Goal: Task Accomplishment & Management: Use online tool/utility

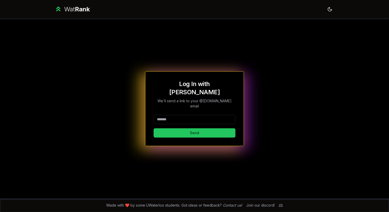
click at [181, 118] on div at bounding box center [195, 120] width 82 height 11
click at [180, 115] on input at bounding box center [195, 119] width 82 height 9
type input "********"
click at [154, 128] on button "Send" at bounding box center [195, 132] width 82 height 9
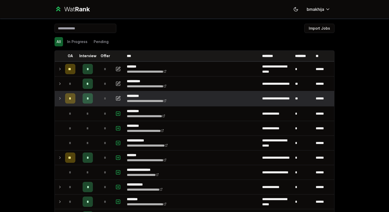
click at [61, 101] on icon at bounding box center [60, 98] width 4 height 6
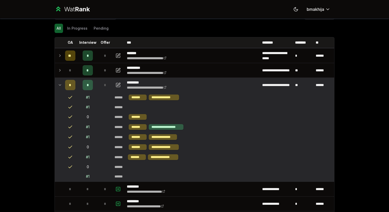
scroll to position [14, 0]
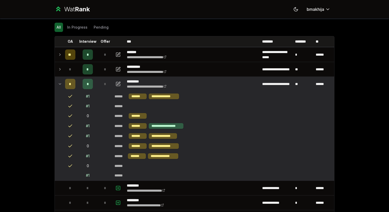
click at [61, 87] on td at bounding box center [59, 84] width 8 height 14
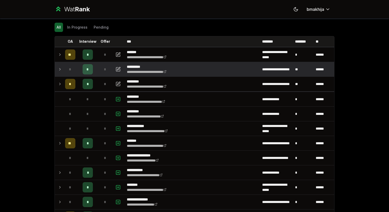
click at [57, 71] on td at bounding box center [59, 69] width 8 height 14
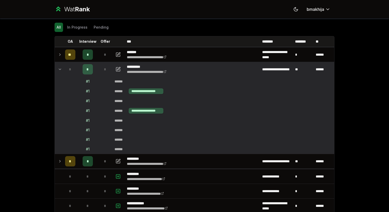
click at [57, 71] on td at bounding box center [59, 69] width 8 height 14
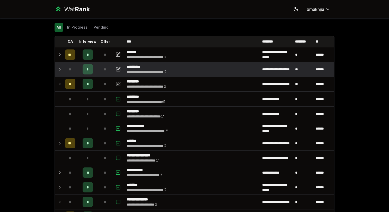
click at [57, 71] on td at bounding box center [59, 69] width 8 height 14
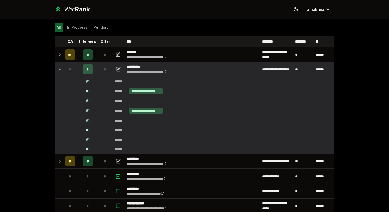
click at [57, 71] on td at bounding box center [59, 69] width 8 height 14
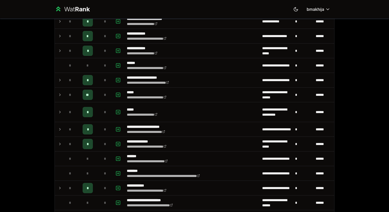
scroll to position [239, 0]
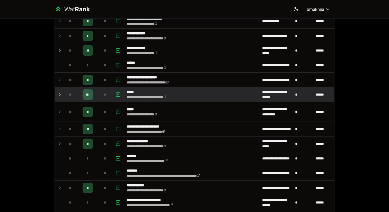
click at [62, 97] on td at bounding box center [59, 94] width 8 height 14
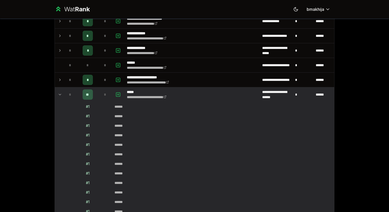
click at [62, 97] on td at bounding box center [59, 94] width 8 height 14
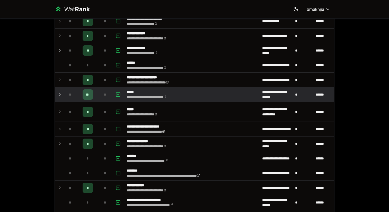
click at [62, 97] on td at bounding box center [59, 94] width 8 height 14
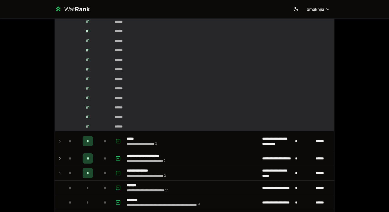
scroll to position [300, 0]
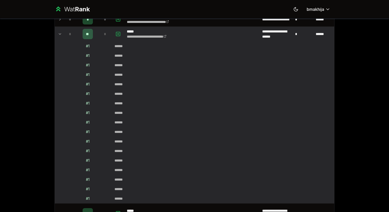
click at [57, 33] on td at bounding box center [59, 34] width 8 height 14
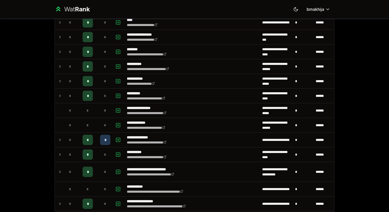
scroll to position [464, 0]
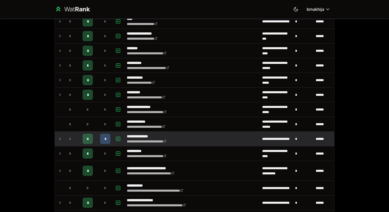
click at [63, 137] on td "*" at bounding box center [70, 139] width 14 height 14
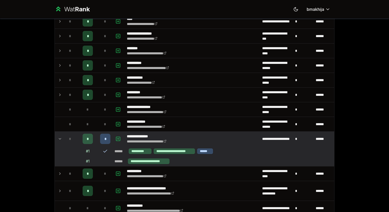
click at [63, 137] on td "*" at bounding box center [70, 139] width 14 height 14
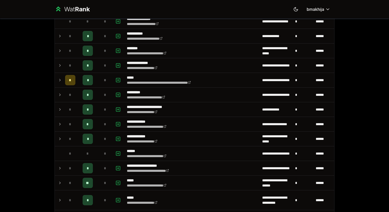
scroll to position [0, 0]
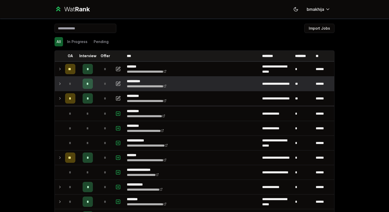
click at [58, 82] on icon at bounding box center [60, 84] width 4 height 6
